Goal: Information Seeking & Learning: Learn about a topic

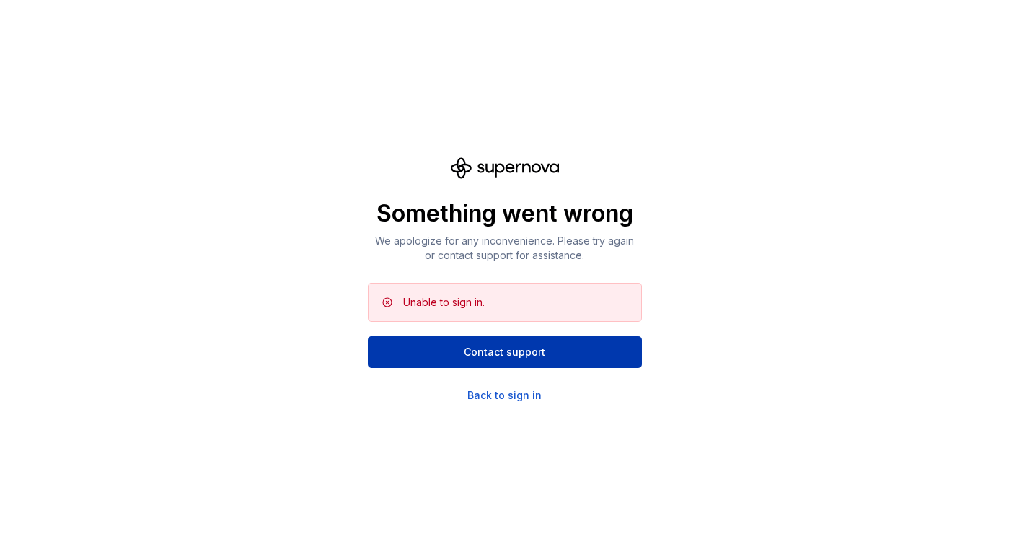
click at [452, 346] on button "Contact support" at bounding box center [505, 352] width 274 height 32
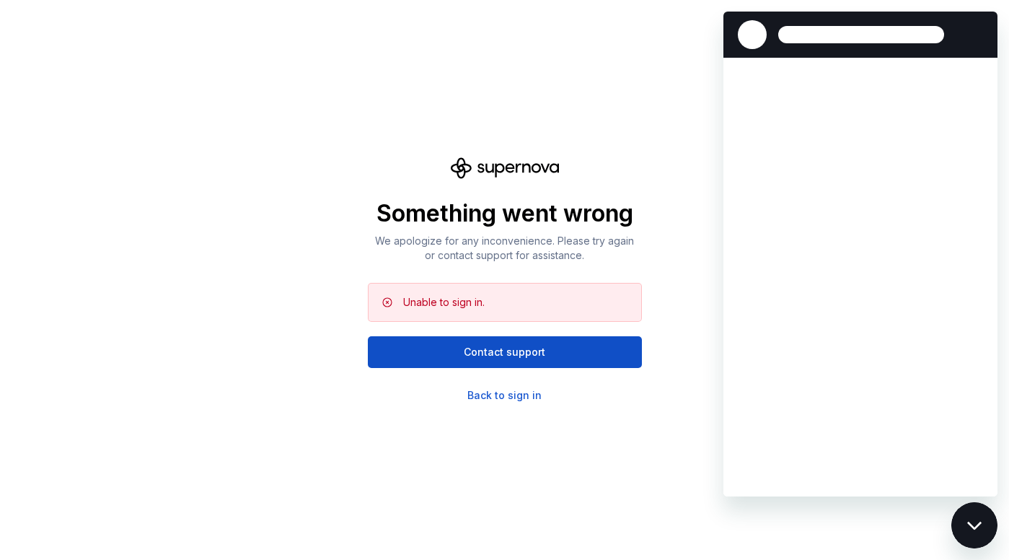
click at [524, 409] on div "Something went wrong We apologize for any inconvenience. Please try again or co…" at bounding box center [504, 280] width 1009 height 560
click at [514, 393] on div "Back to sign in" at bounding box center [504, 395] width 74 height 14
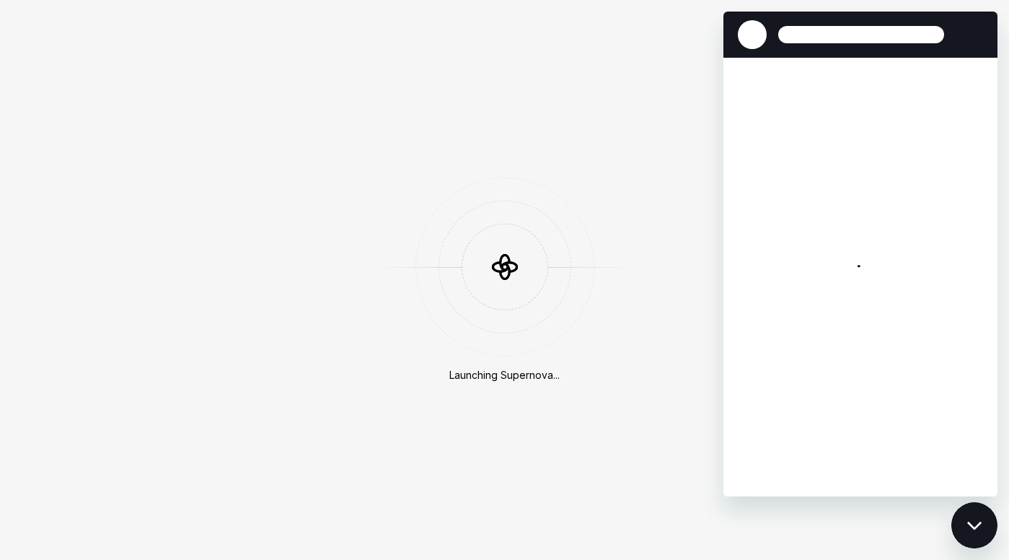
click at [960, 539] on div "Close messaging window" at bounding box center [974, 524] width 43 height 43
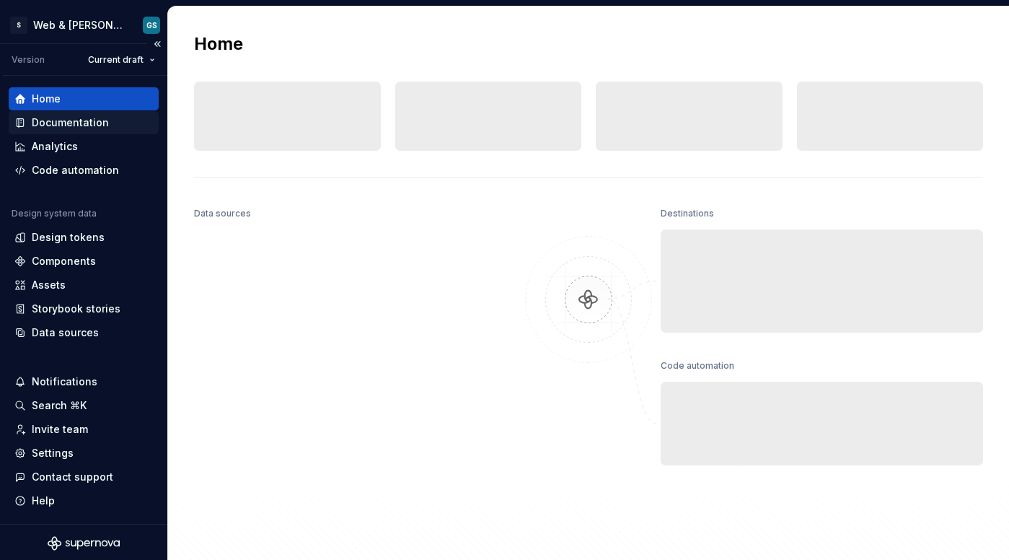
click at [81, 126] on div "Documentation" at bounding box center [70, 122] width 77 height 14
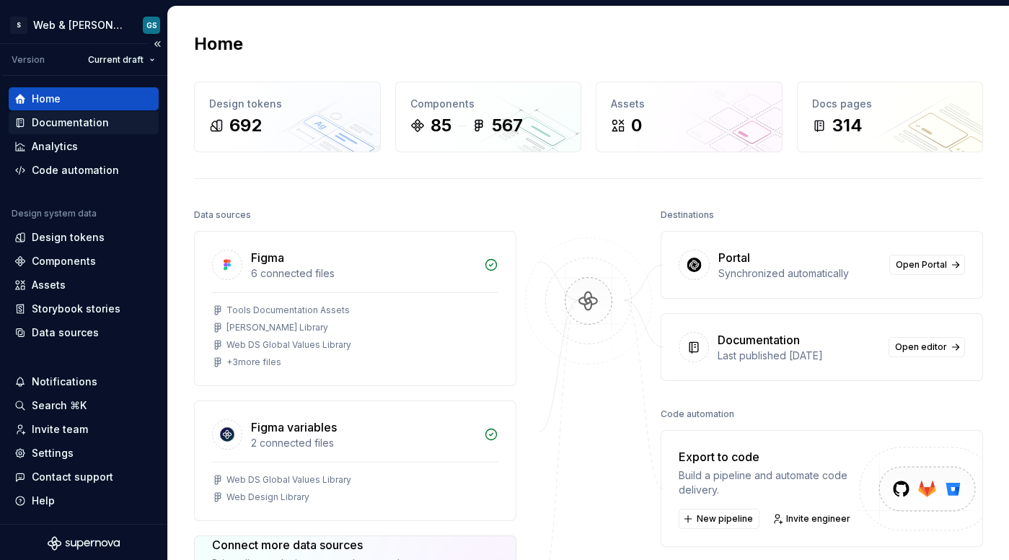
click at [74, 128] on div "Documentation" at bounding box center [70, 122] width 77 height 14
click at [56, 120] on div "Documentation" at bounding box center [70, 122] width 77 height 14
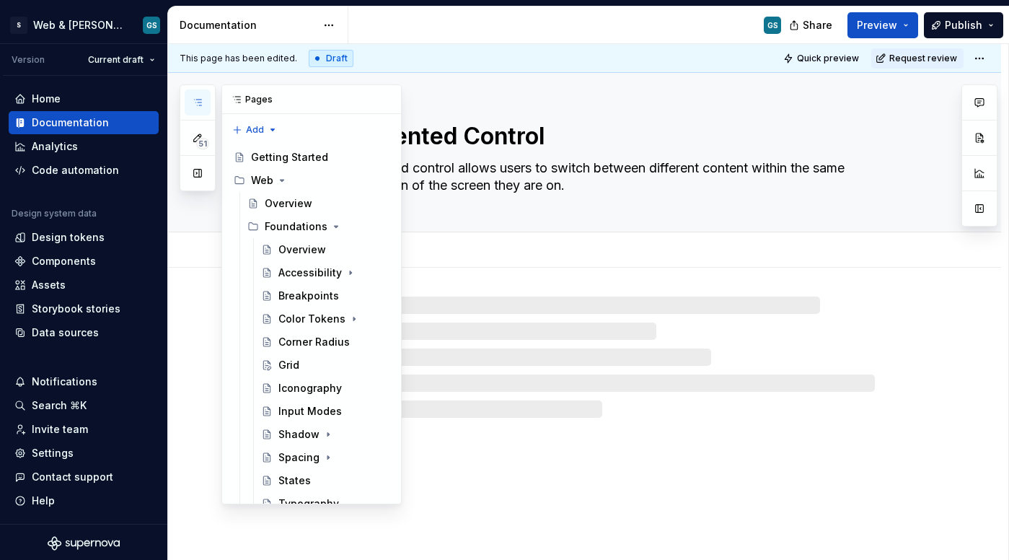
click at [201, 103] on icon "button" at bounding box center [198, 103] width 12 height 12
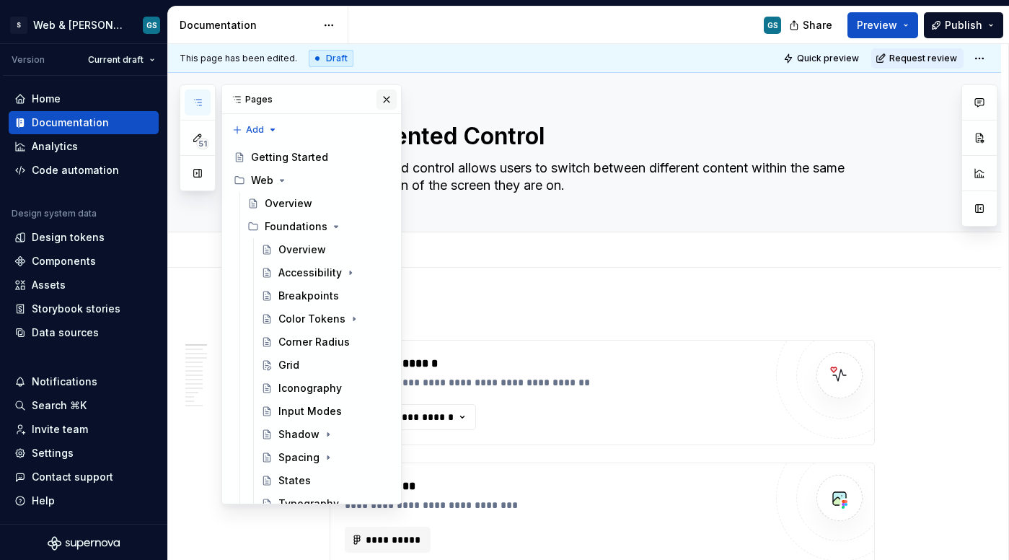
click at [382, 100] on button "button" at bounding box center [387, 99] width 20 height 20
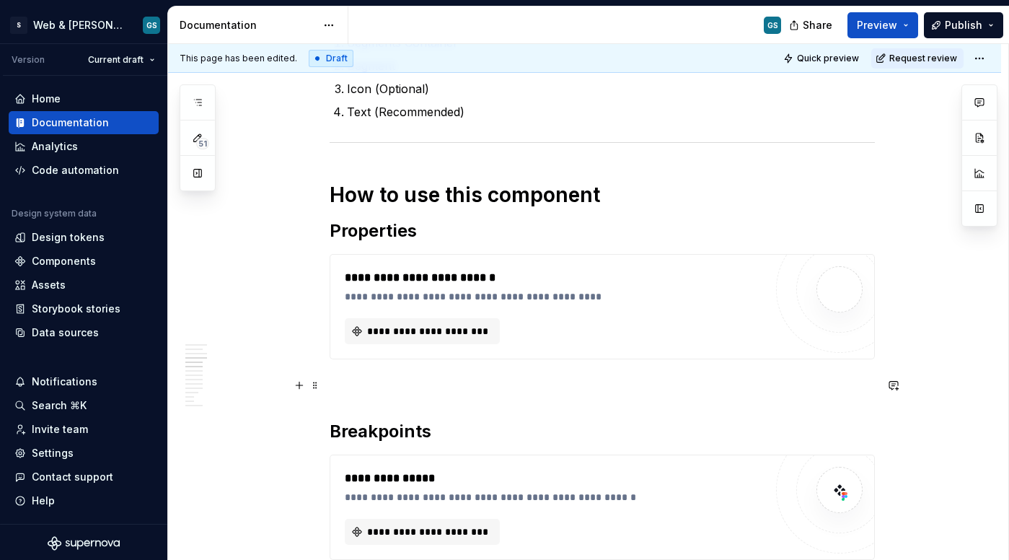
scroll to position [1223, 0]
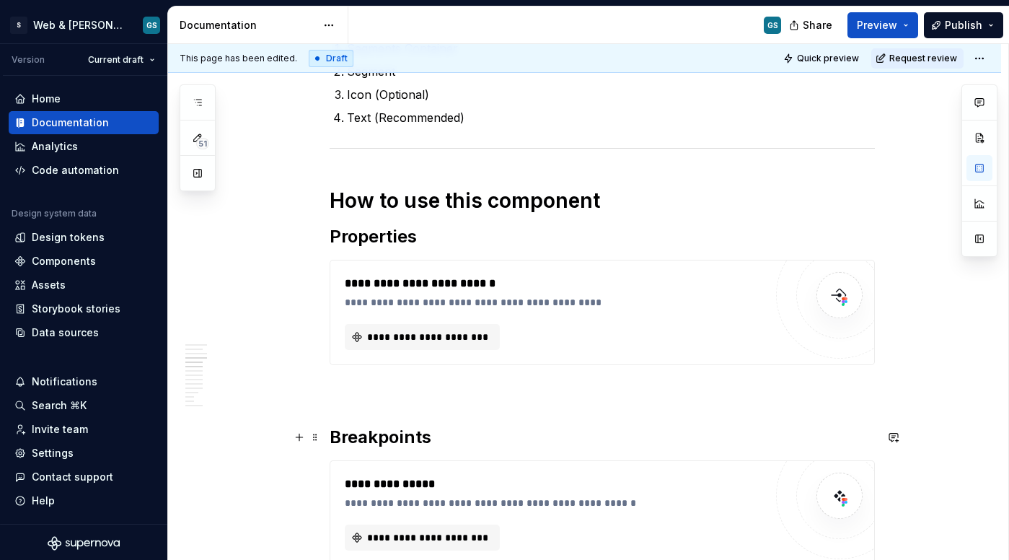
click at [471, 440] on h2 "Breakpoints" at bounding box center [602, 437] width 545 height 23
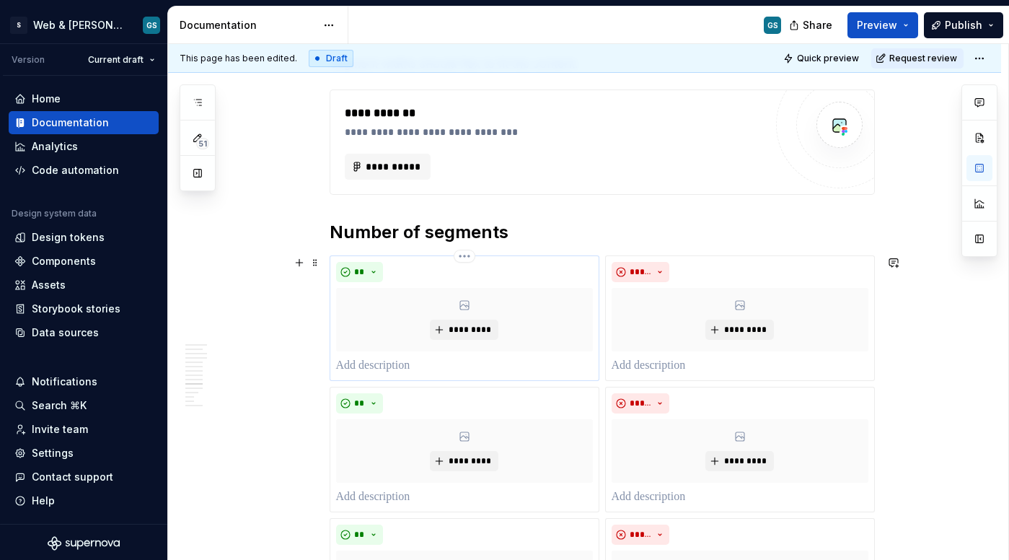
scroll to position [2262, 0]
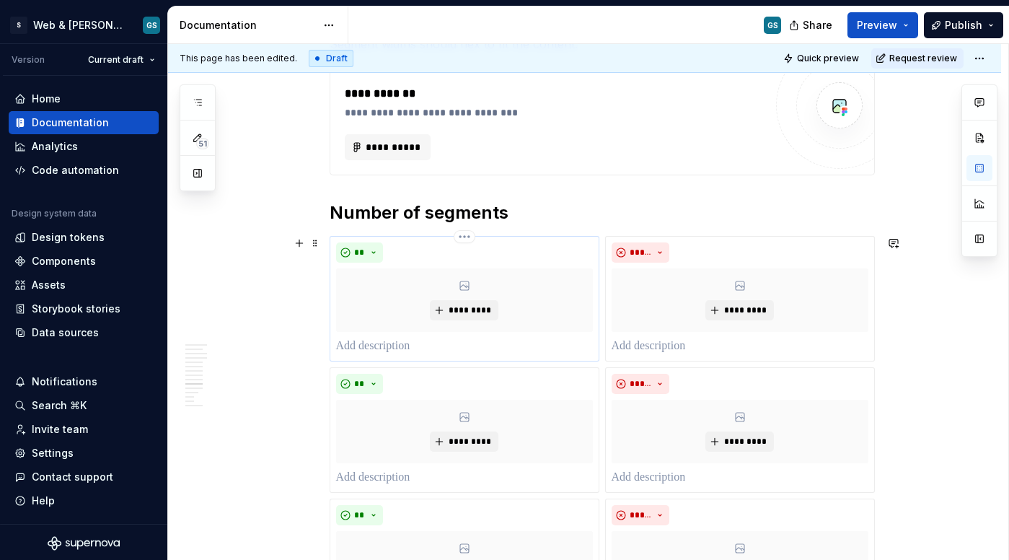
click at [391, 347] on p at bounding box center [464, 346] width 257 height 17
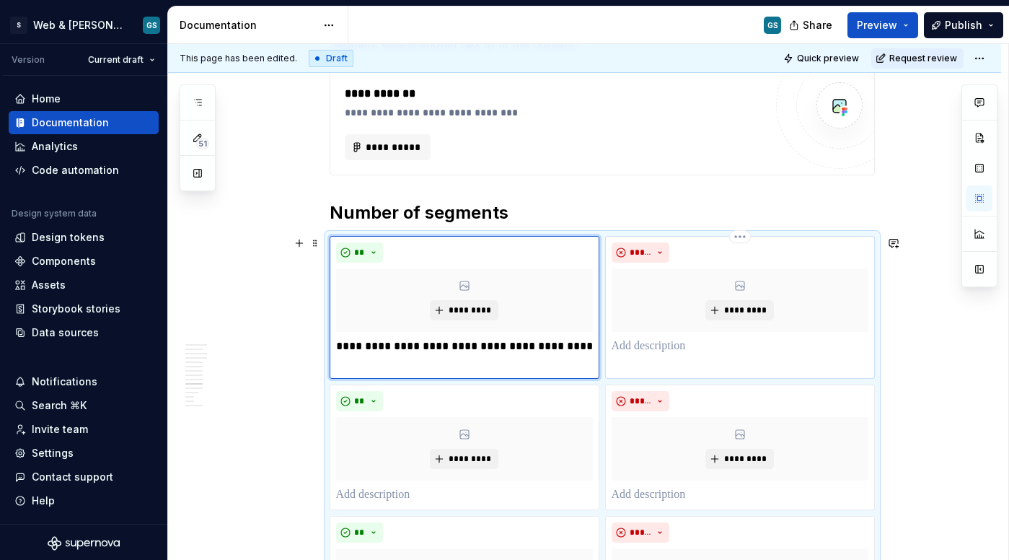
click at [657, 344] on p at bounding box center [740, 346] width 257 height 17
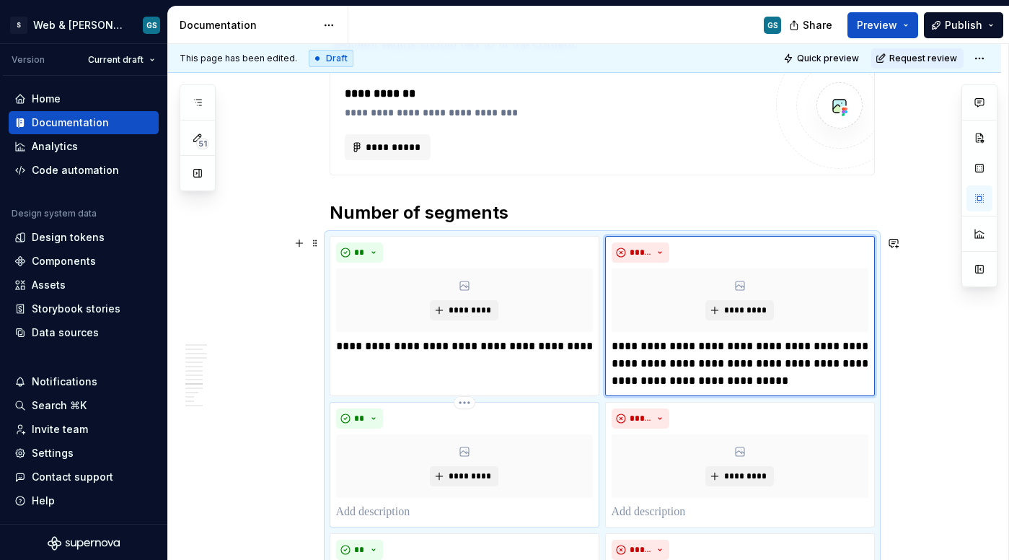
click at [459, 506] on p at bounding box center [464, 511] width 257 height 17
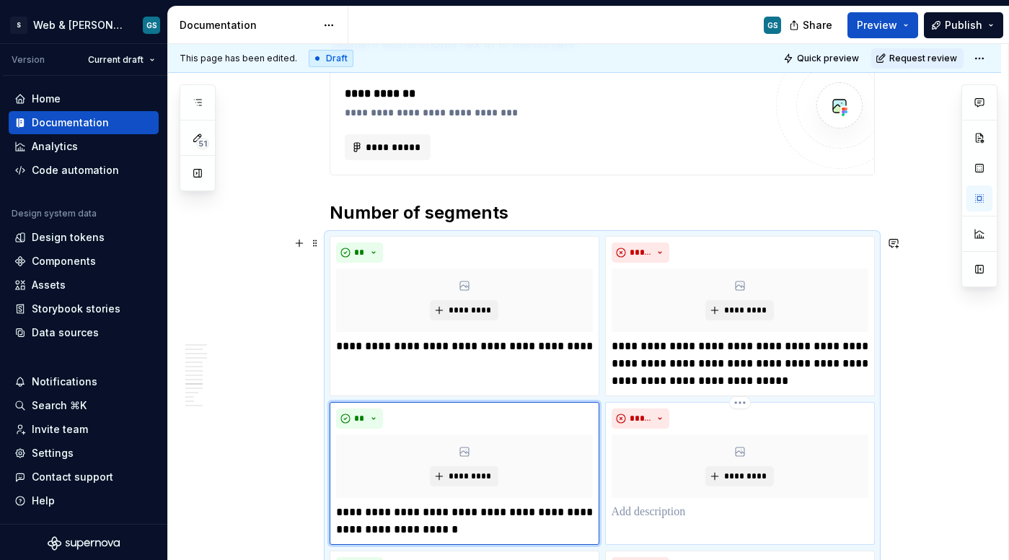
click at [654, 520] on p at bounding box center [740, 511] width 257 height 17
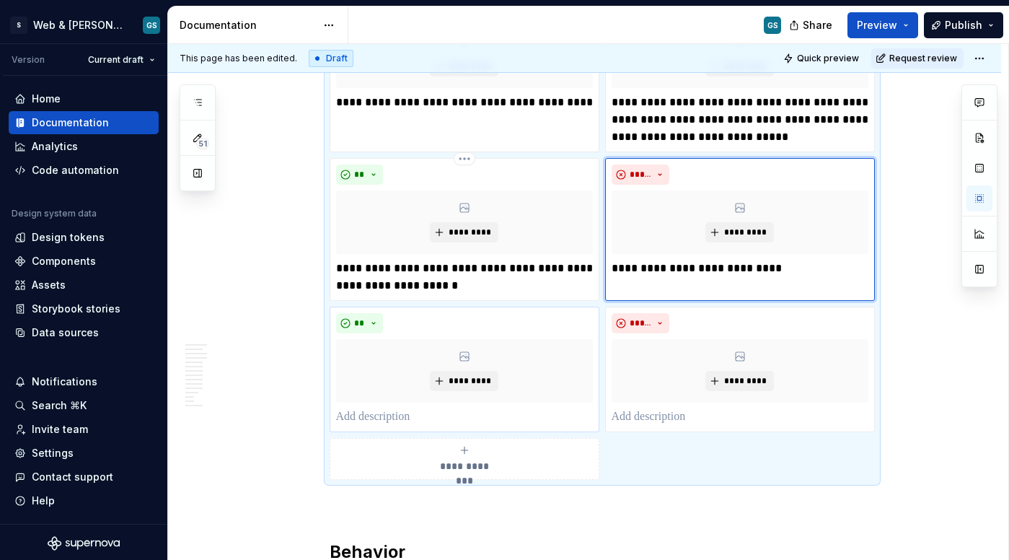
scroll to position [2547, 0]
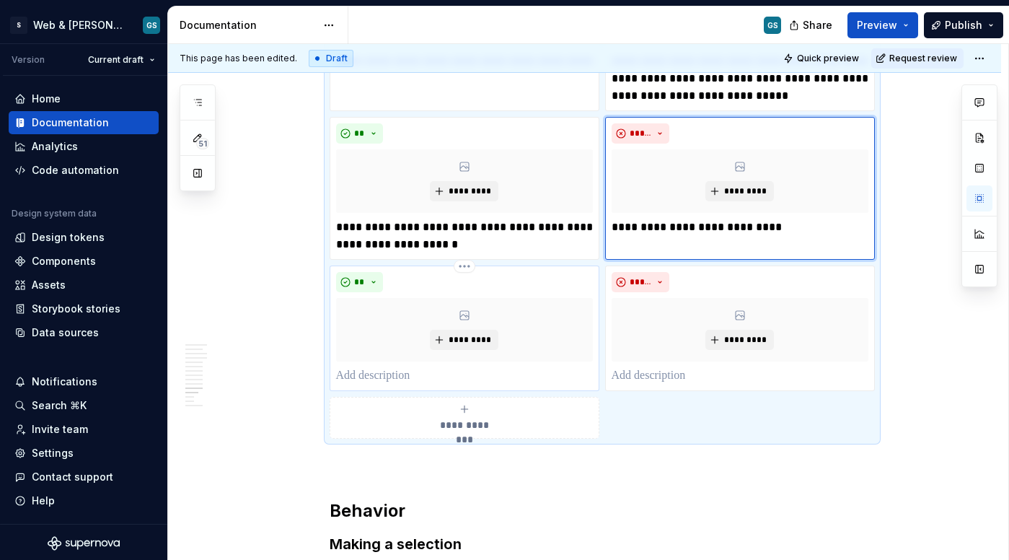
click at [418, 373] on p at bounding box center [464, 375] width 257 height 17
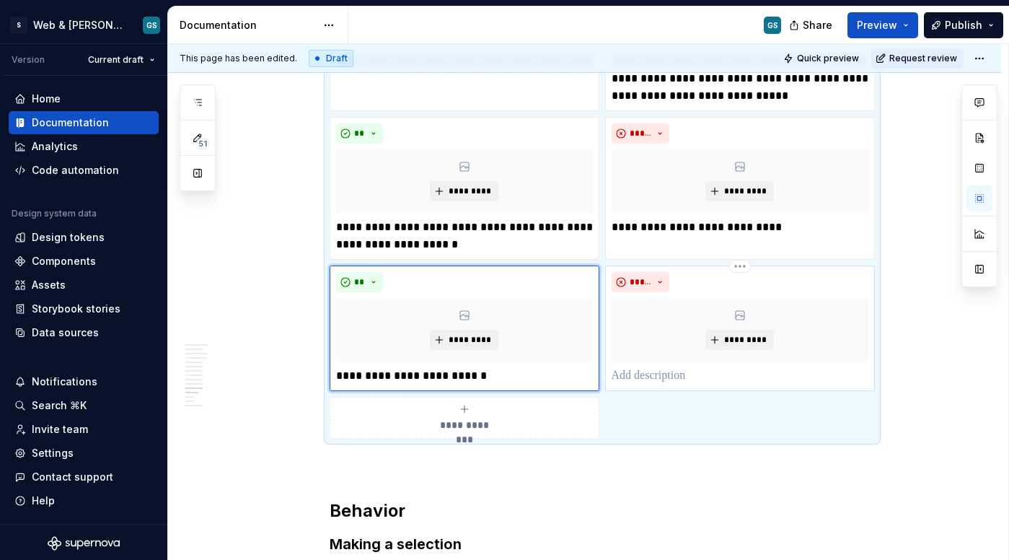
click at [661, 371] on p at bounding box center [740, 375] width 257 height 17
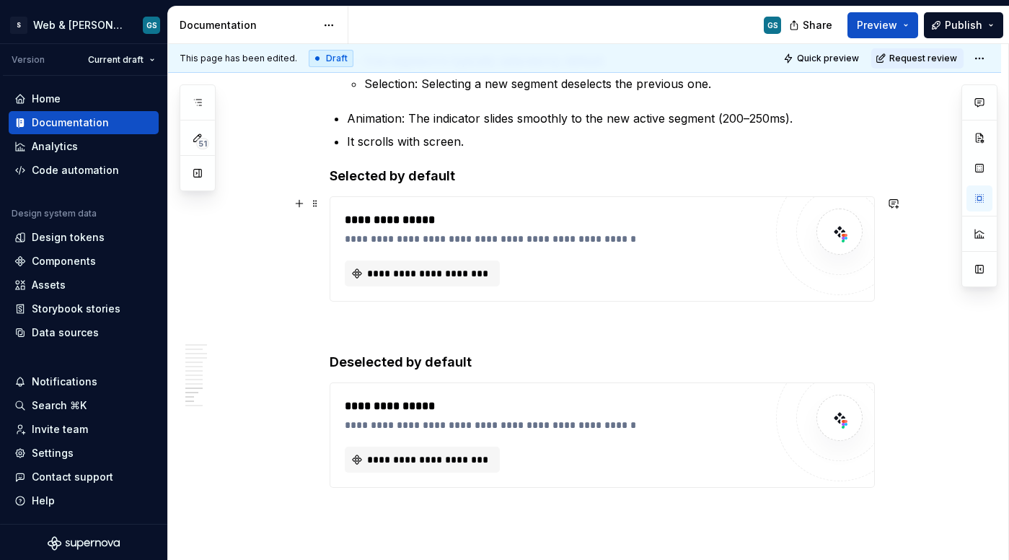
scroll to position [3102, 0]
click at [202, 104] on icon "button" at bounding box center [198, 103] width 12 height 12
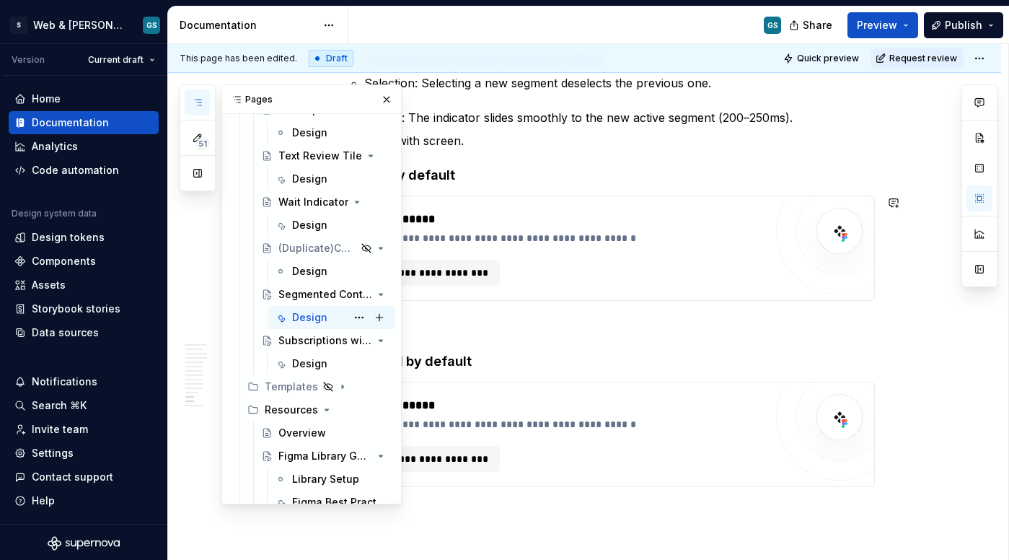
scroll to position [2475, 0]
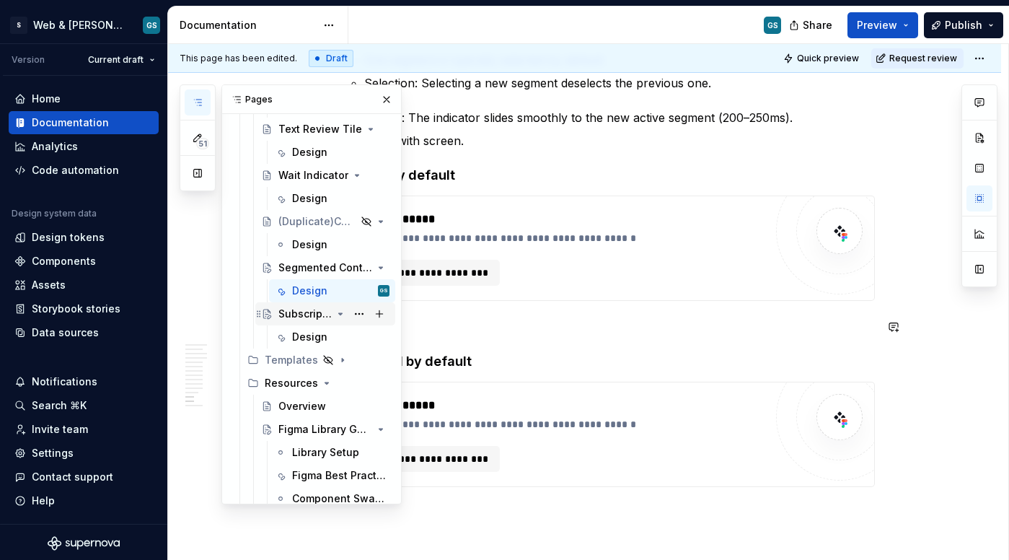
click at [296, 316] on div "Subscriptions with Benefits" at bounding box center [304, 314] width 53 height 14
click at [303, 344] on div "Design" at bounding box center [340, 337] width 97 height 20
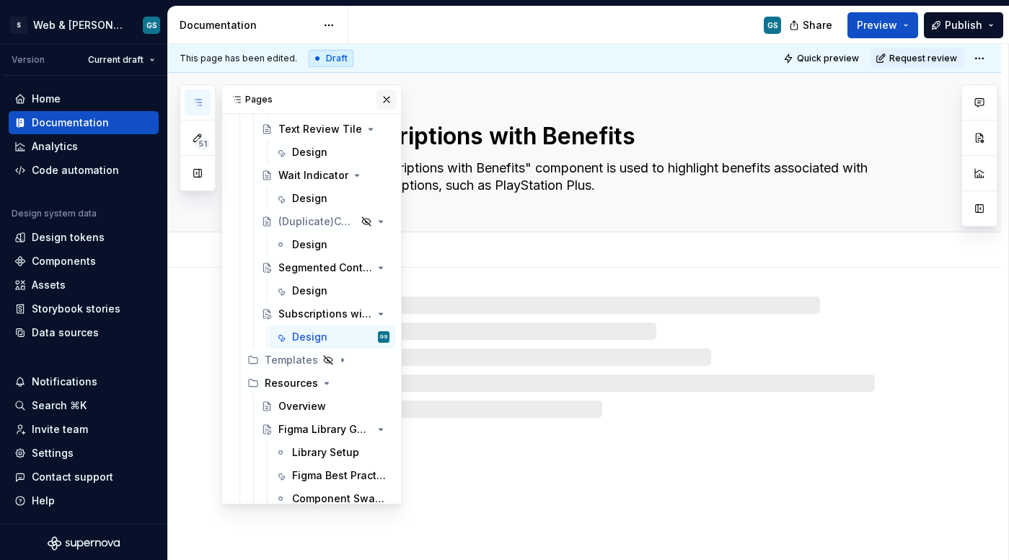
click at [383, 95] on button "button" at bounding box center [387, 99] width 20 height 20
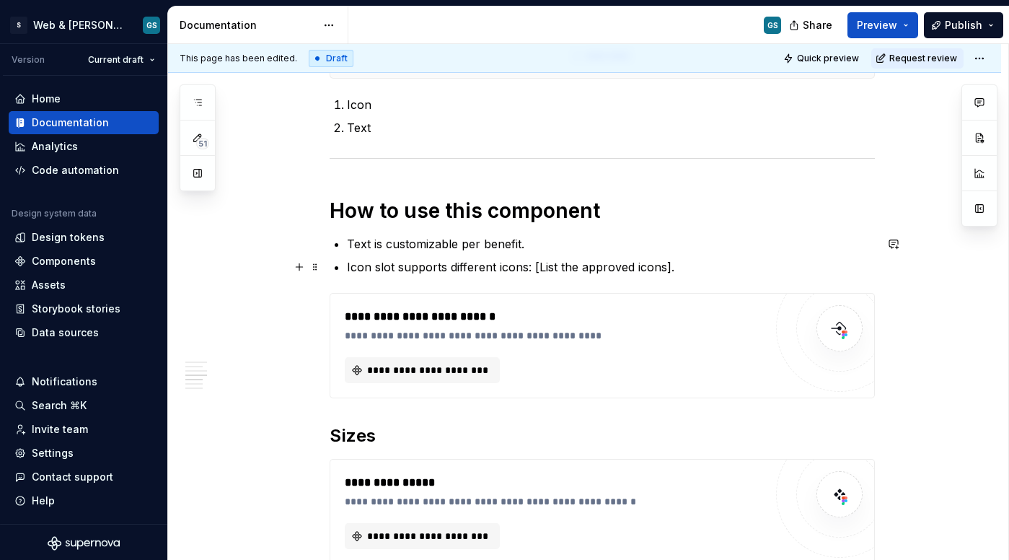
scroll to position [1080, 0]
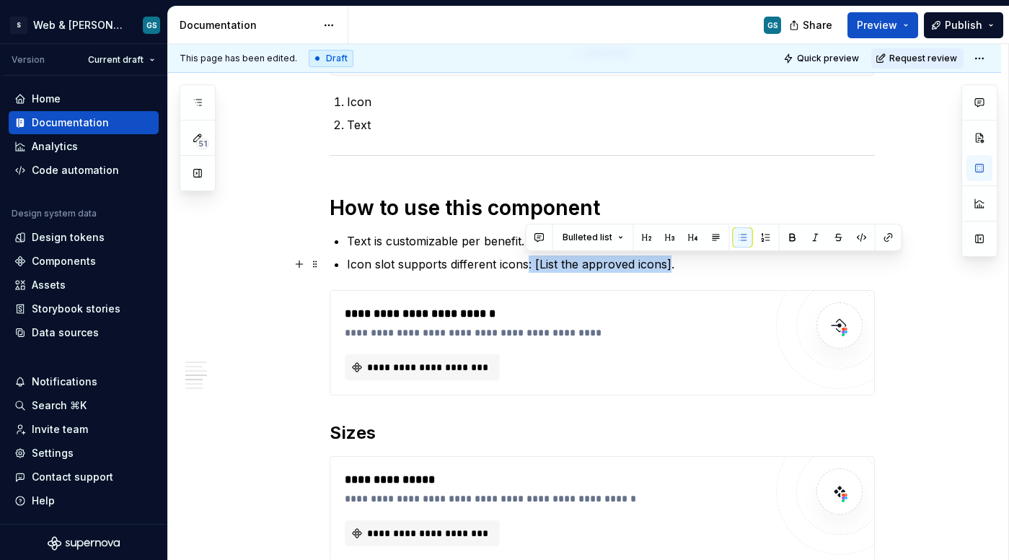
drag, startPoint x: 525, startPoint y: 265, endPoint x: 669, endPoint y: 270, distance: 143.6
click at [669, 270] on p "Icon slot supports different icons: [List the approved icons]." at bounding box center [611, 263] width 528 height 17
click at [662, 267] on p "Icon slot supports different icons: [List the approved icons]." at bounding box center [611, 263] width 528 height 17
drag, startPoint x: 663, startPoint y: 264, endPoint x: 535, endPoint y: 257, distance: 127.9
click at [535, 257] on p "Icon slot supports different icons: [List the approved icons]." at bounding box center [611, 263] width 528 height 17
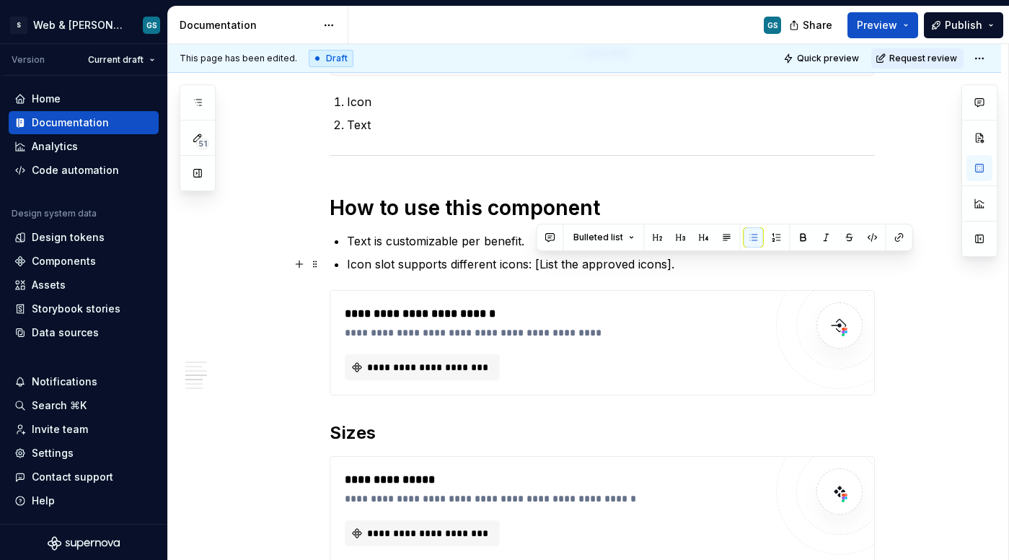
click at [567, 262] on p "Icon slot supports different icons: [List the approved icons]." at bounding box center [611, 263] width 528 height 17
drag, startPoint x: 584, startPoint y: 263, endPoint x: 537, endPoint y: 262, distance: 47.6
click at [537, 262] on p "Icon slot supports different icons: [List the approved icons]." at bounding box center [611, 263] width 528 height 17
type textarea "*"
